Goal: Check status

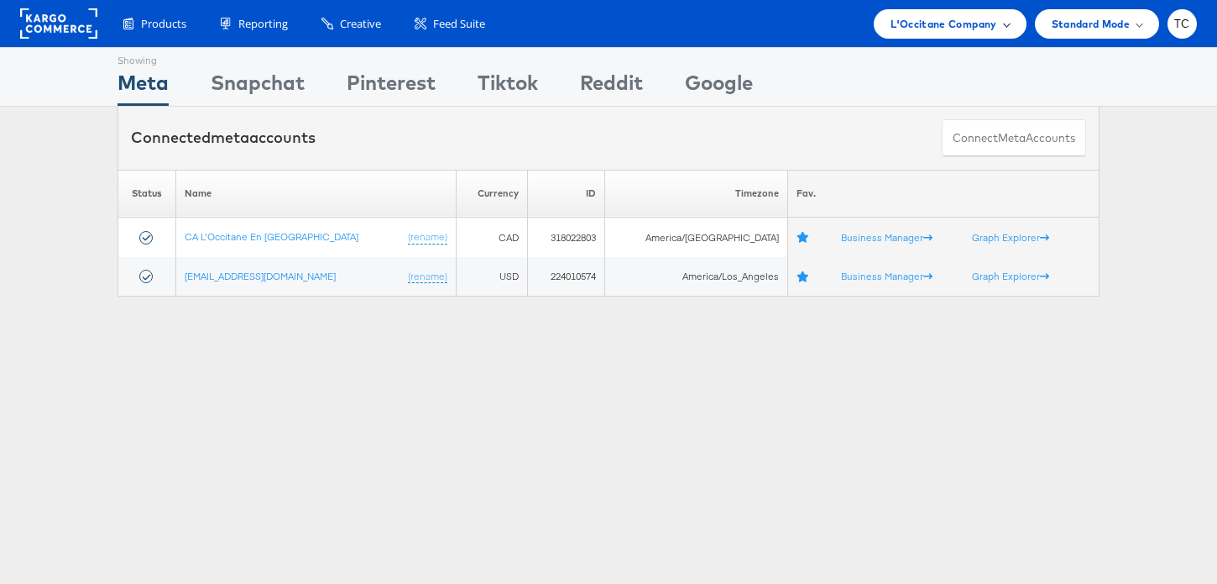
click at [939, 26] on span "L'Occitane Company" at bounding box center [944, 24] width 106 height 18
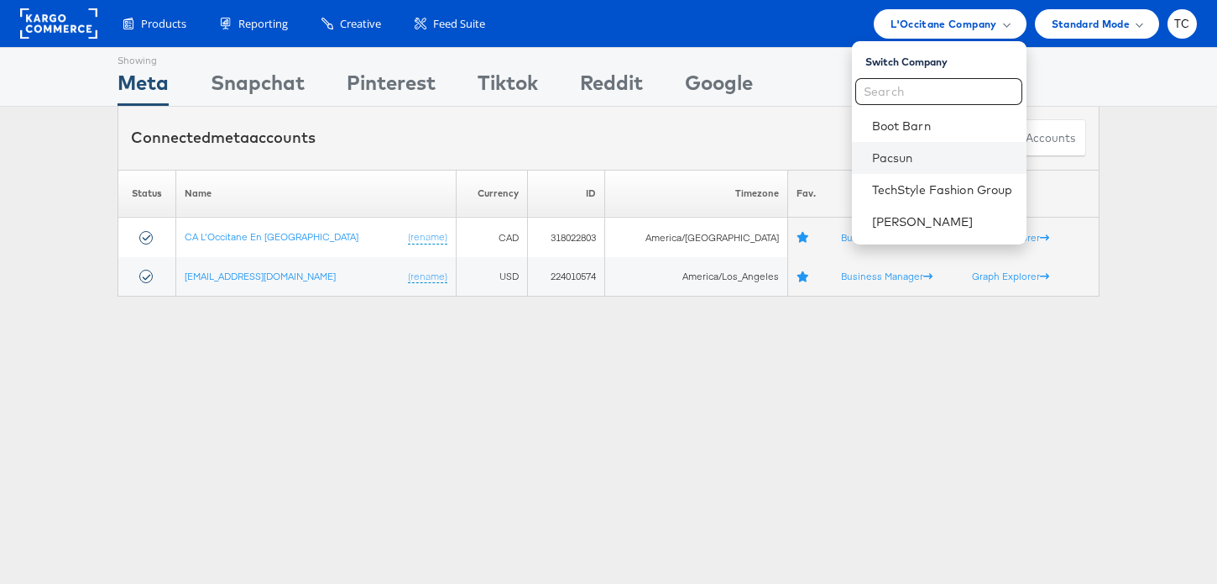
click at [874, 167] on li "Pacsun" at bounding box center [939, 158] width 175 height 32
click at [872, 150] on link "Pacsun" at bounding box center [942, 157] width 141 height 17
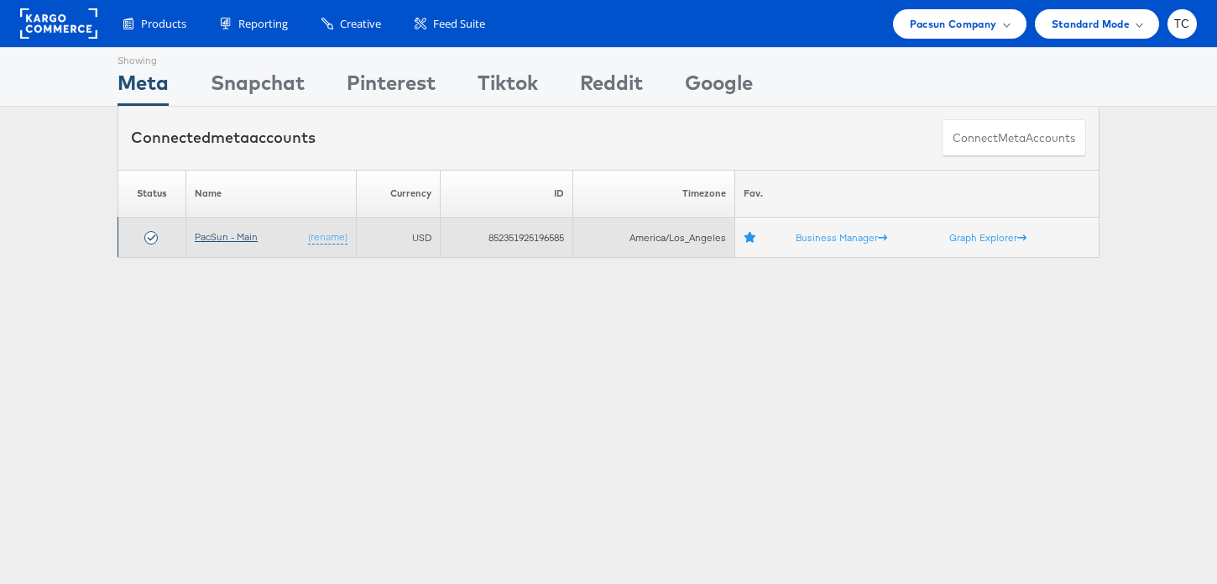
click at [220, 238] on link "PacSun - Main" at bounding box center [226, 236] width 63 height 13
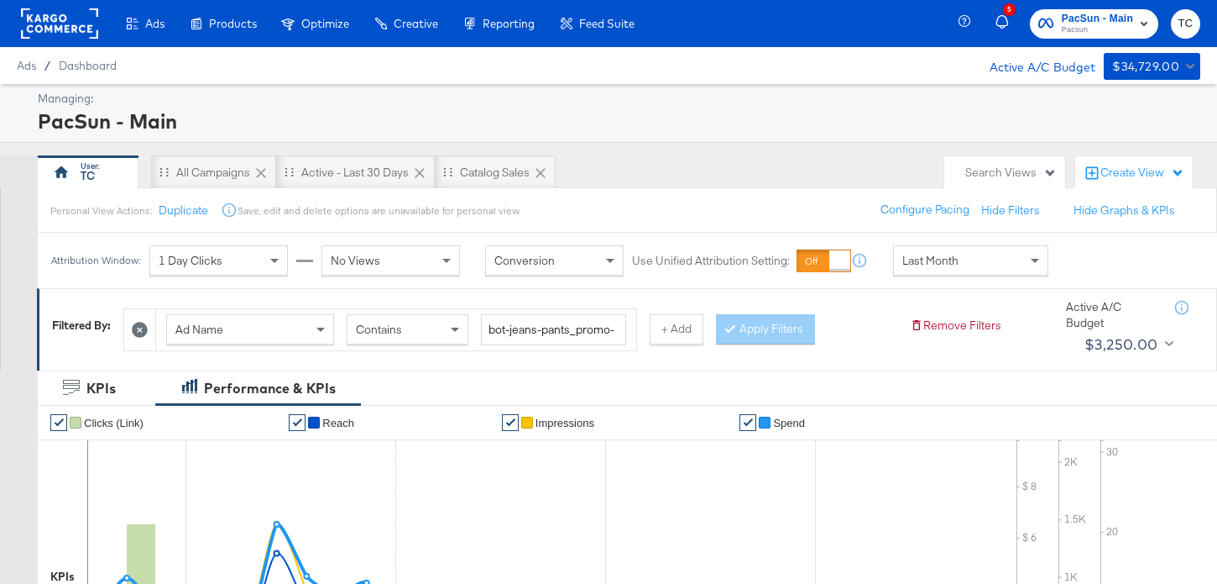
click at [910, 262] on span "Last Month" at bounding box center [931, 260] width 56 height 15
click at [1086, 274] on div "Oct 2nd 2025" at bounding box center [1095, 266] width 28 height 13
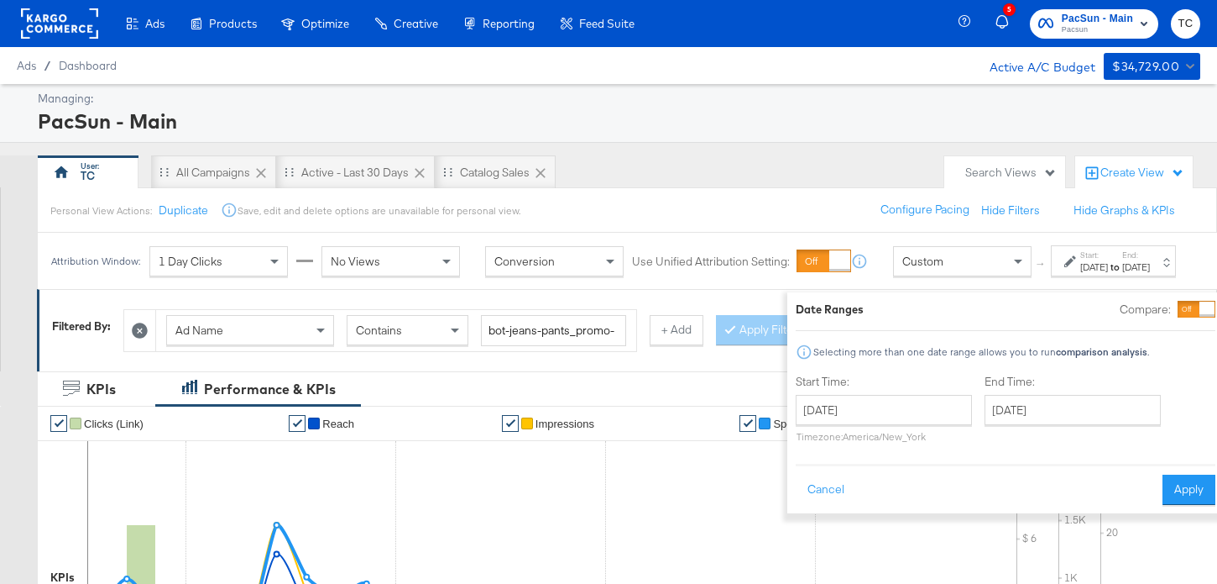
scroll to position [65, 0]
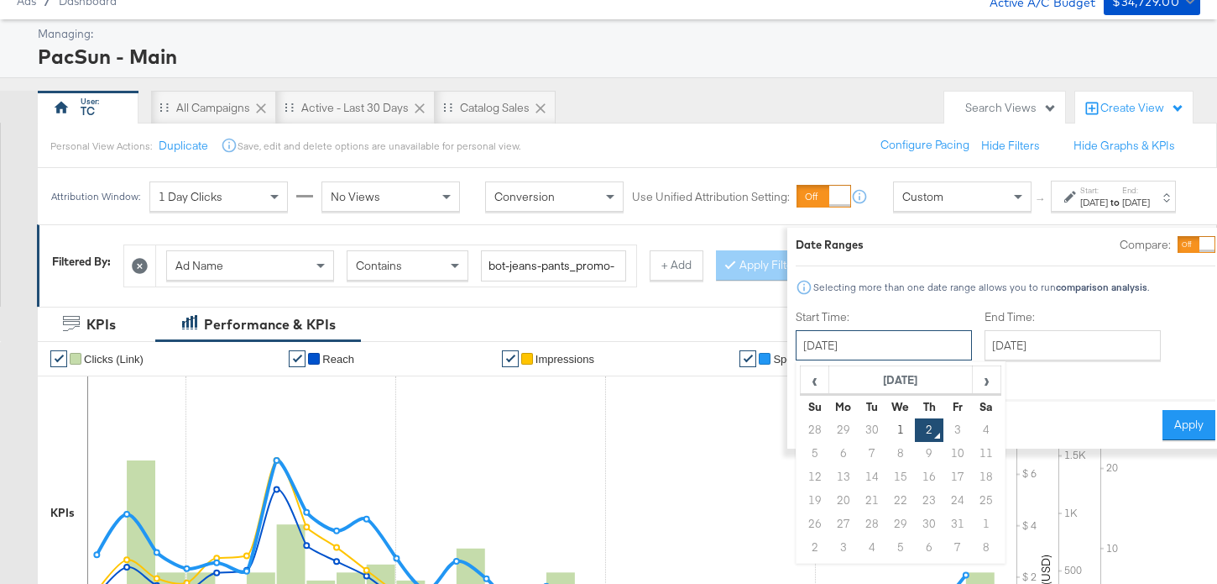
click at [881, 357] on input "October 2nd 2025" at bounding box center [884, 345] width 176 height 30
click at [802, 380] on span "‹" at bounding box center [815, 379] width 26 height 25
click at [830, 429] on td "1" at bounding box center [844, 430] width 29 height 24
type input "September 1st 2025"
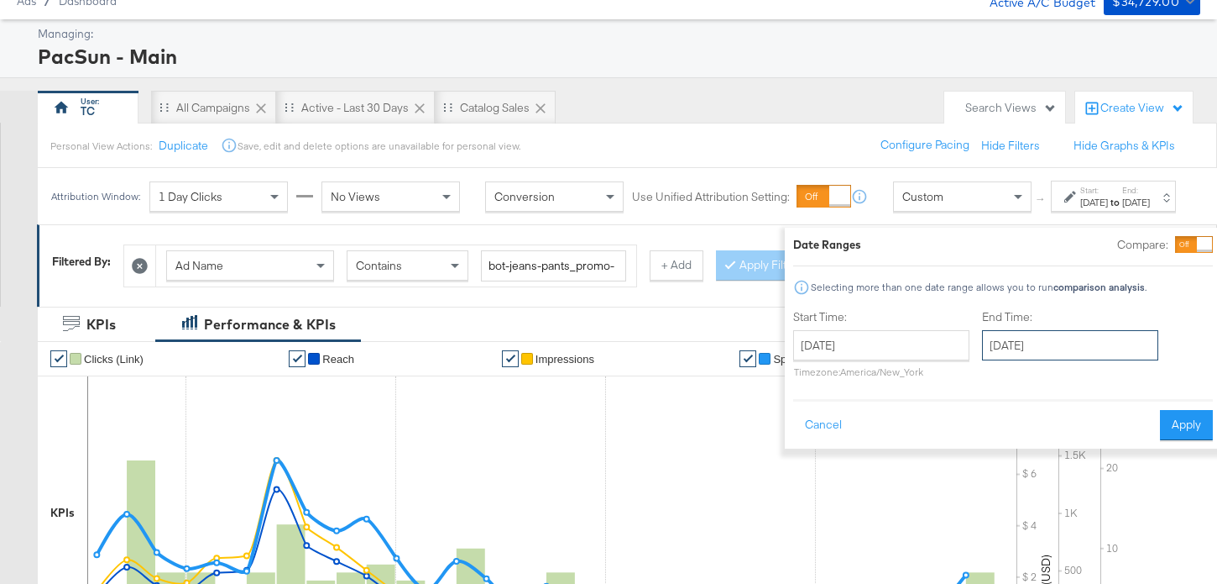
click at [1018, 345] on input "October 2nd 2025" at bounding box center [1070, 345] width 176 height 30
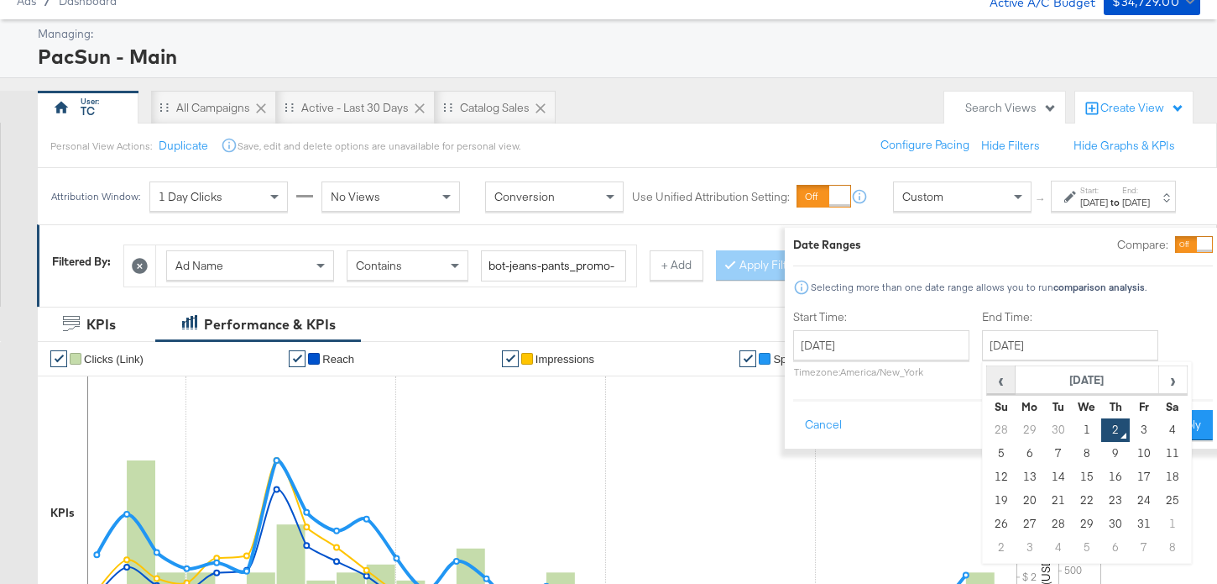
click at [988, 382] on span "‹" at bounding box center [1001, 379] width 26 height 25
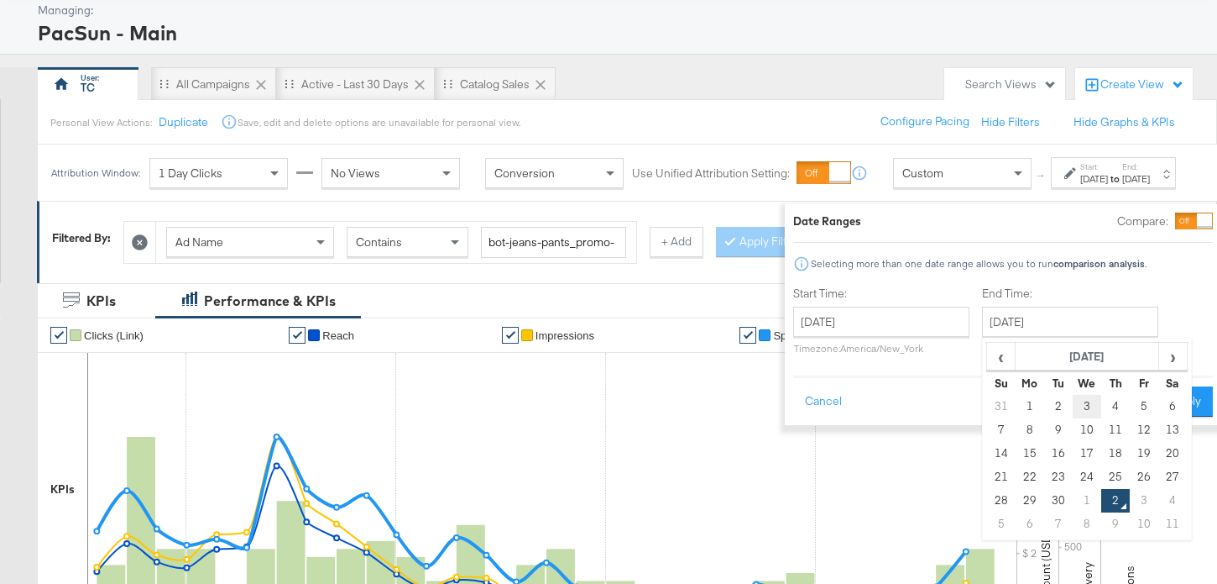
scroll to position [113, 0]
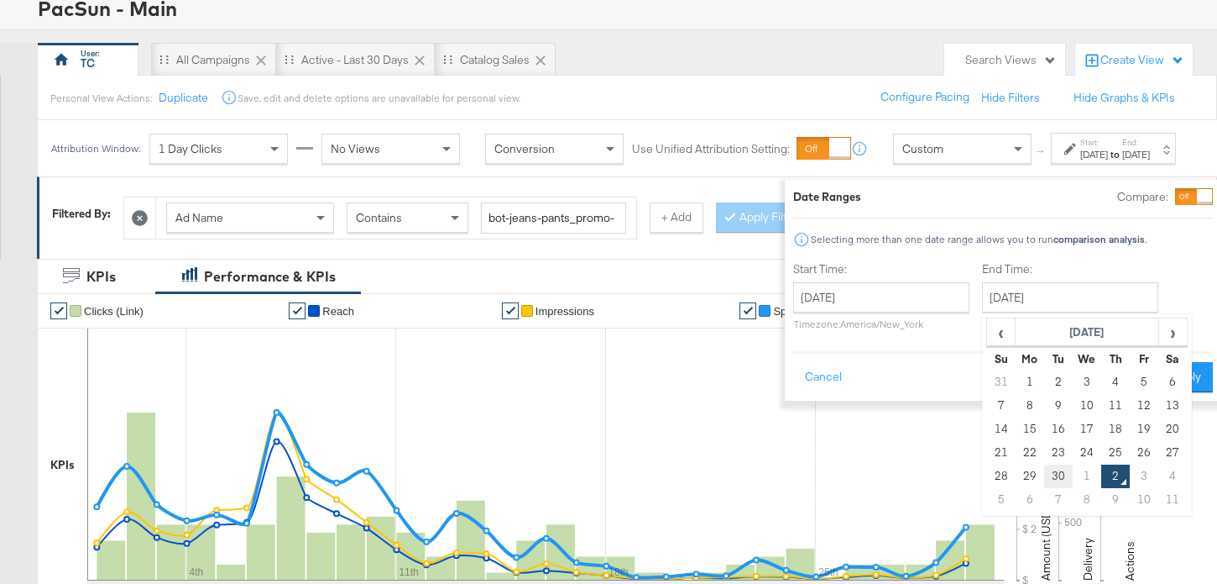
click at [1044, 474] on td "30" at bounding box center [1058, 476] width 29 height 24
type input "September 30th 2025"
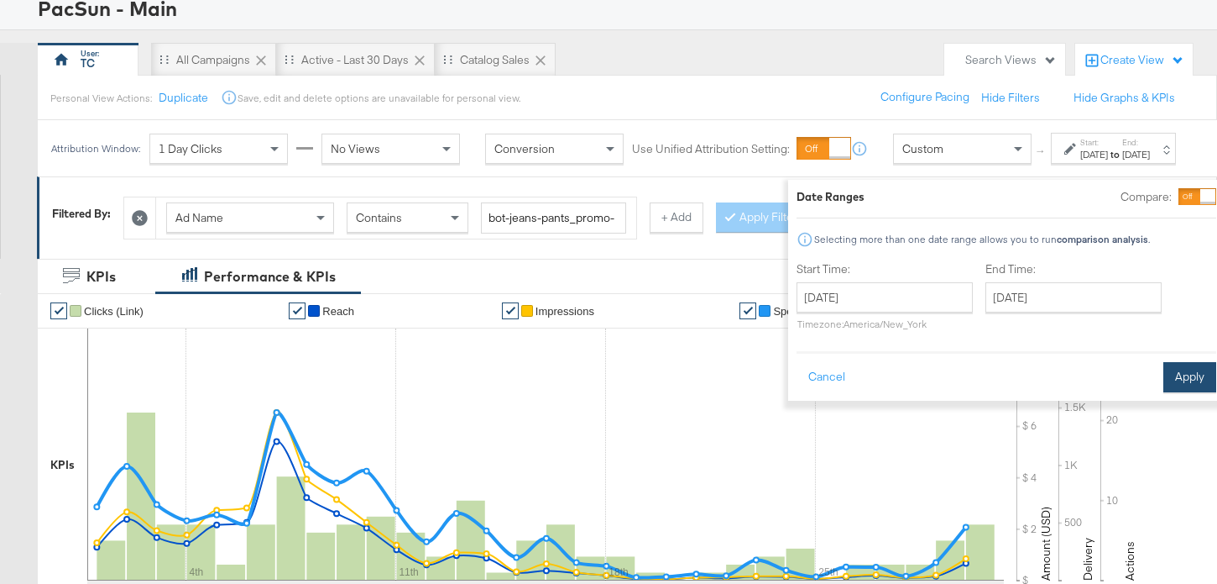
click at [1164, 387] on button "Apply" at bounding box center [1190, 377] width 53 height 30
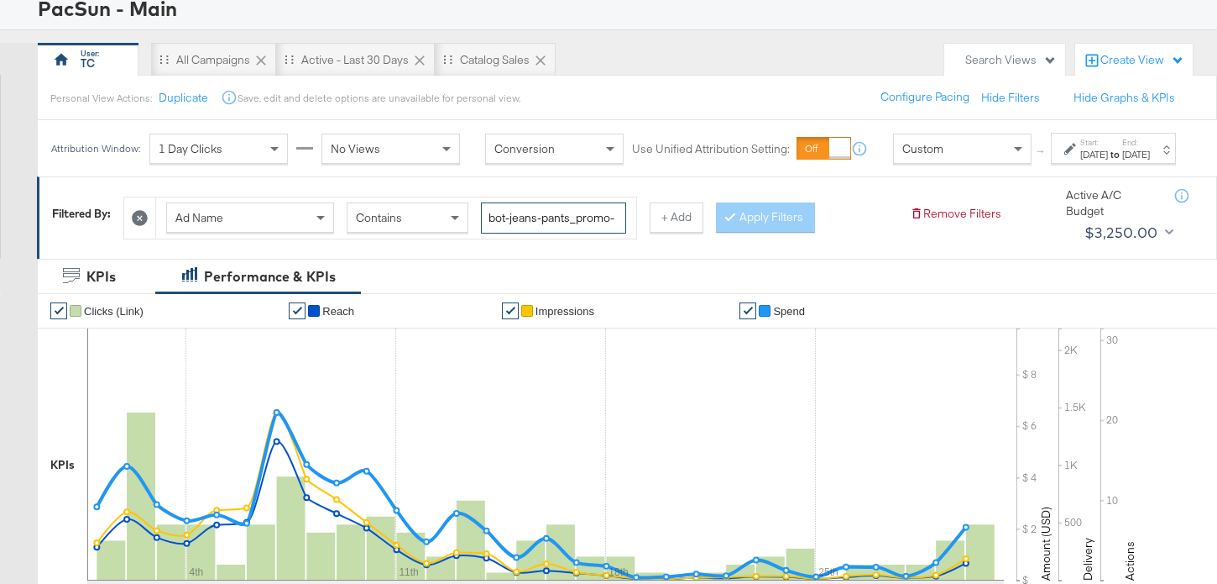
click at [531, 233] on input "bot-jeans-pants_promo-price-kargo-50po" at bounding box center [553, 217] width 145 height 31
type input "kargo"
click at [731, 233] on button "Apply Filters" at bounding box center [765, 217] width 99 height 30
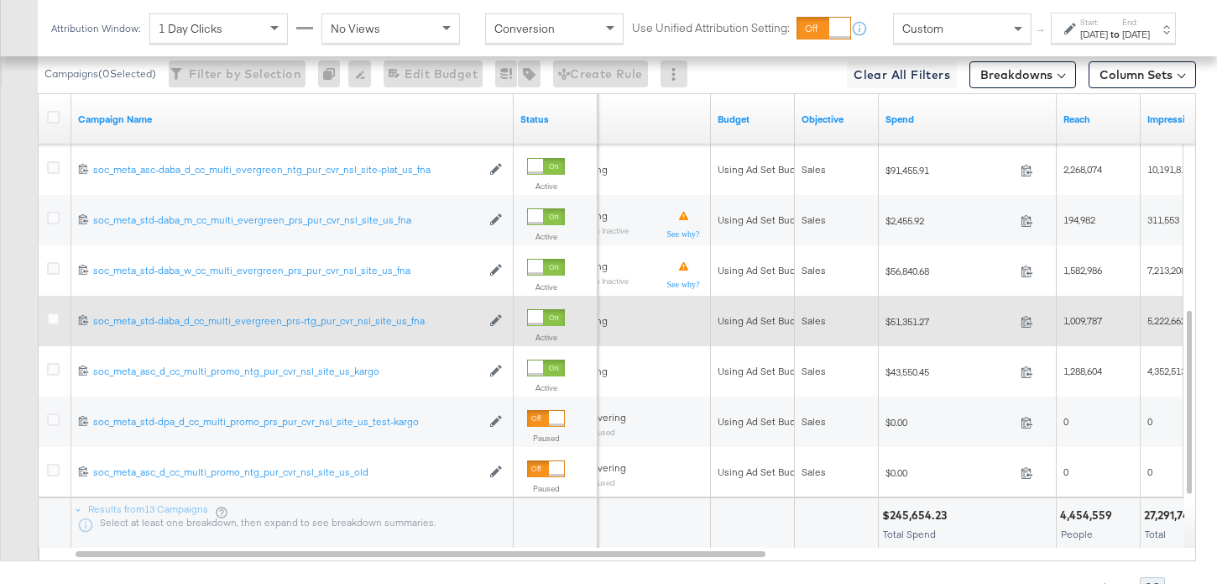
scroll to position [868, 0]
